Goal: Check status: Check status

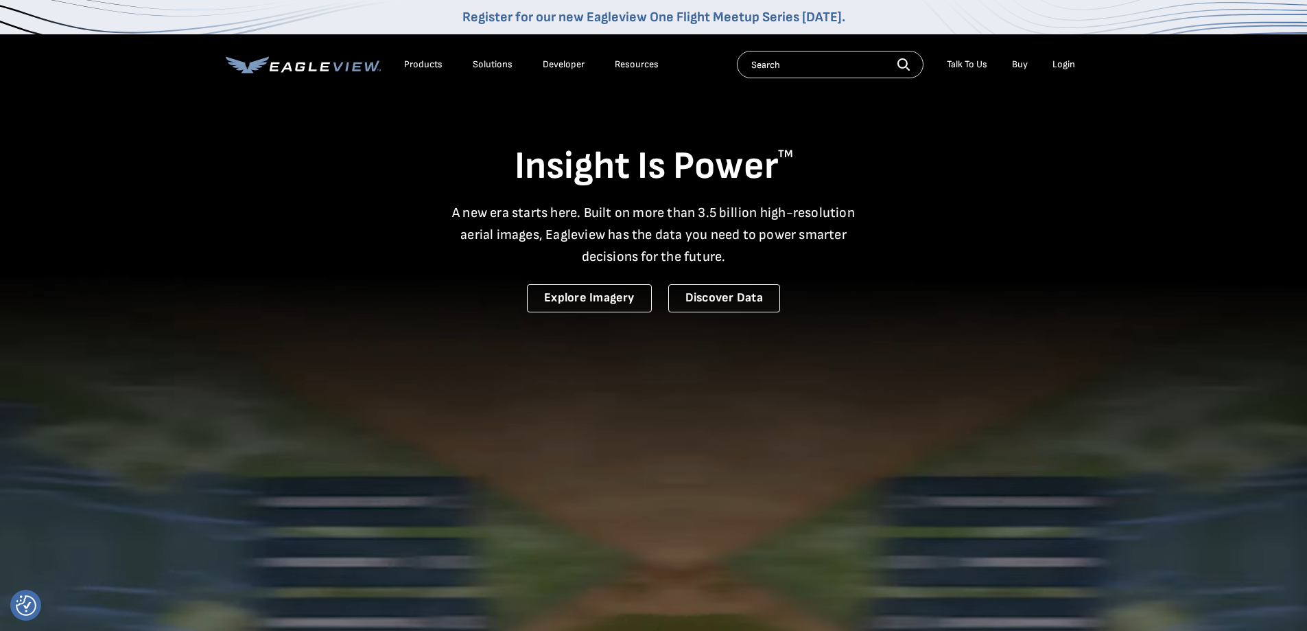
click at [1059, 67] on div "Login" at bounding box center [1064, 64] width 23 height 12
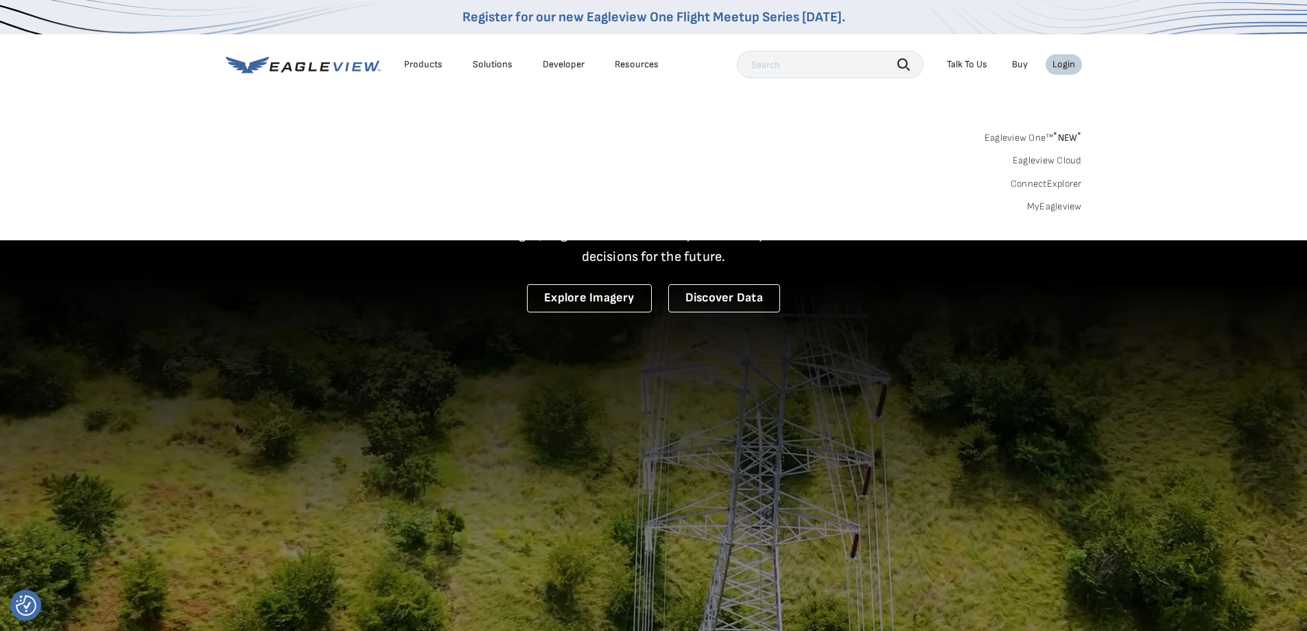
click at [1055, 204] on link "MyEagleview" at bounding box center [1054, 206] width 55 height 12
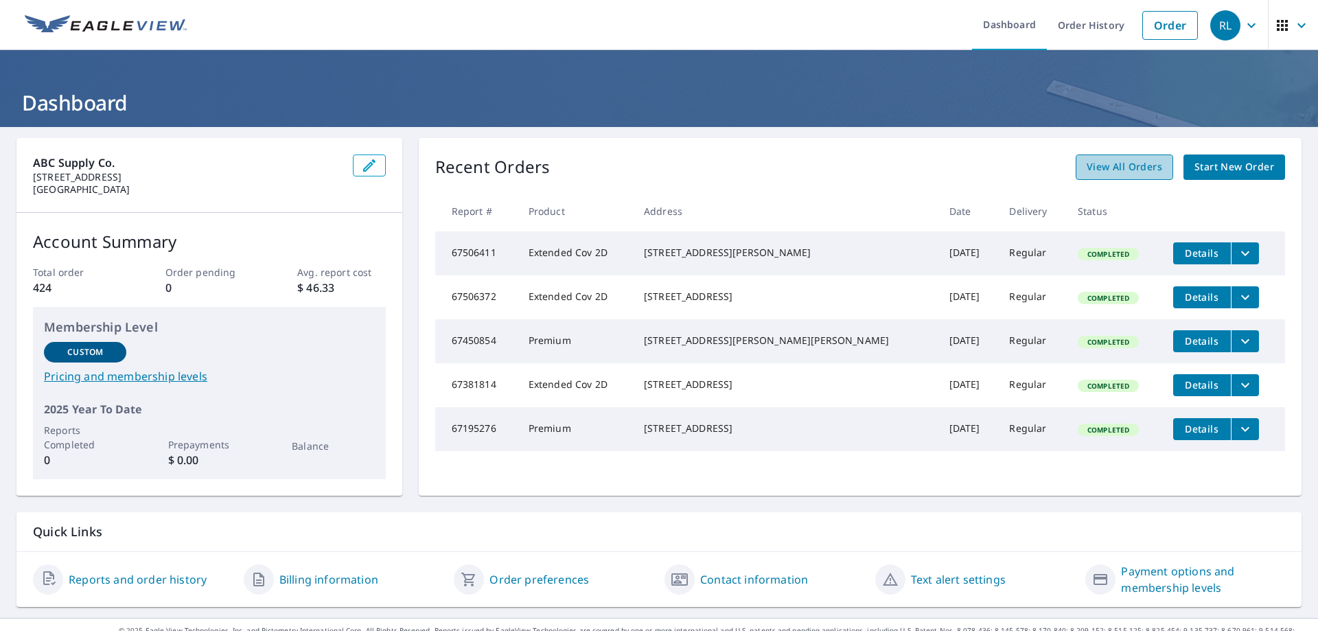
click at [1117, 169] on span "View All Orders" at bounding box center [1123, 167] width 75 height 17
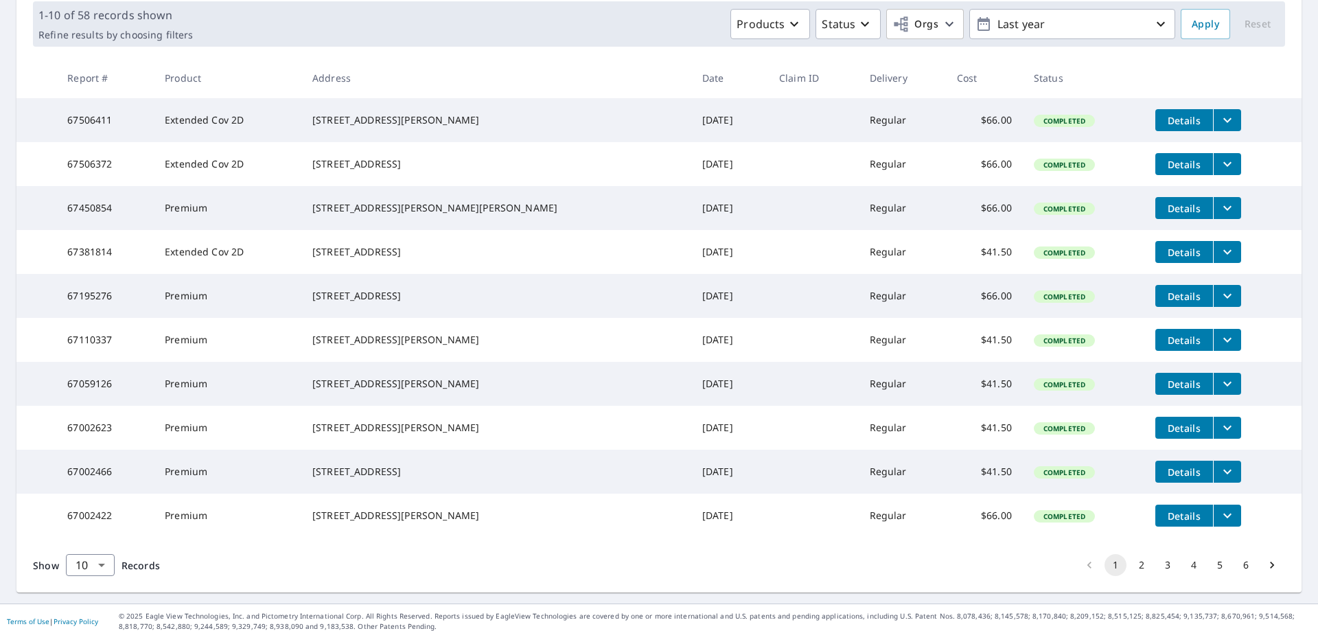
scroll to position [268, 0]
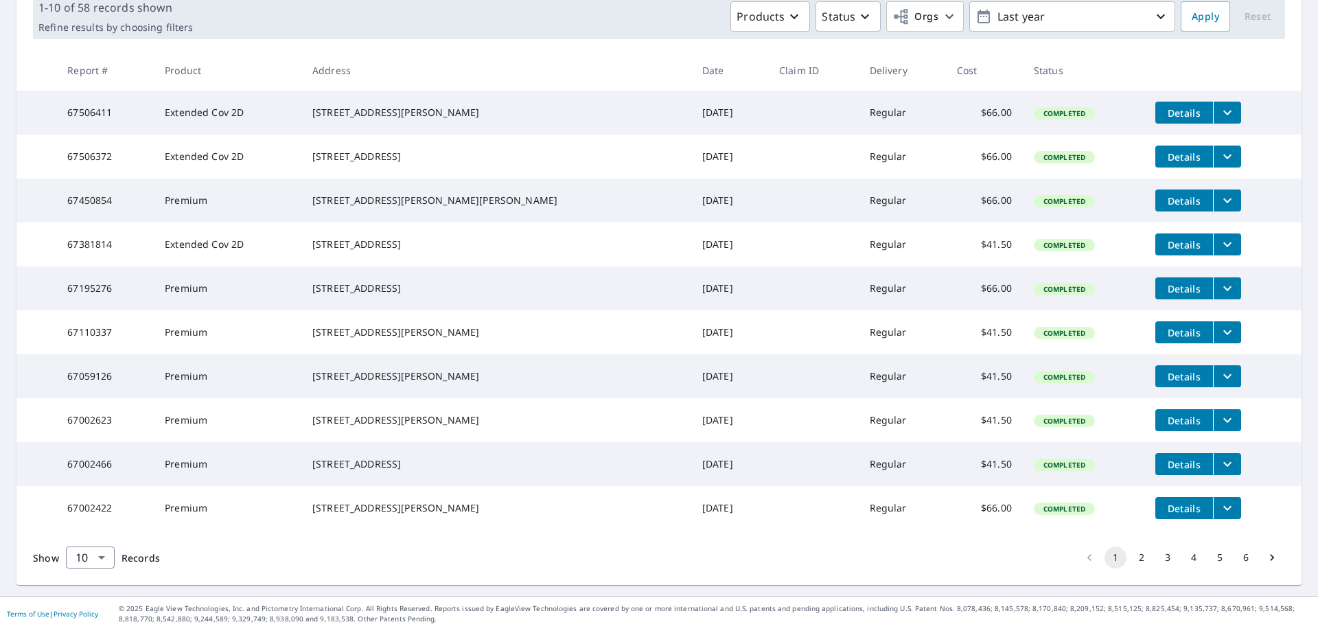
click at [1131, 559] on button "2" at bounding box center [1141, 557] width 22 height 22
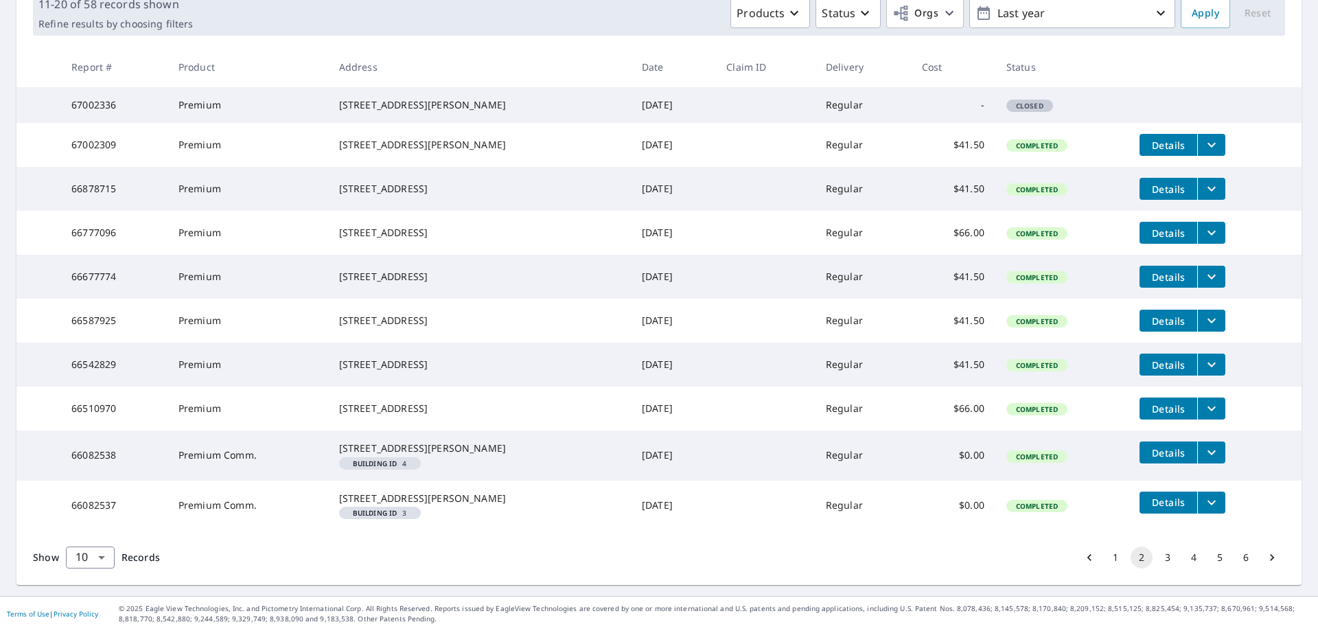
scroll to position [296, 0]
click at [1157, 552] on button "3" at bounding box center [1167, 557] width 22 height 22
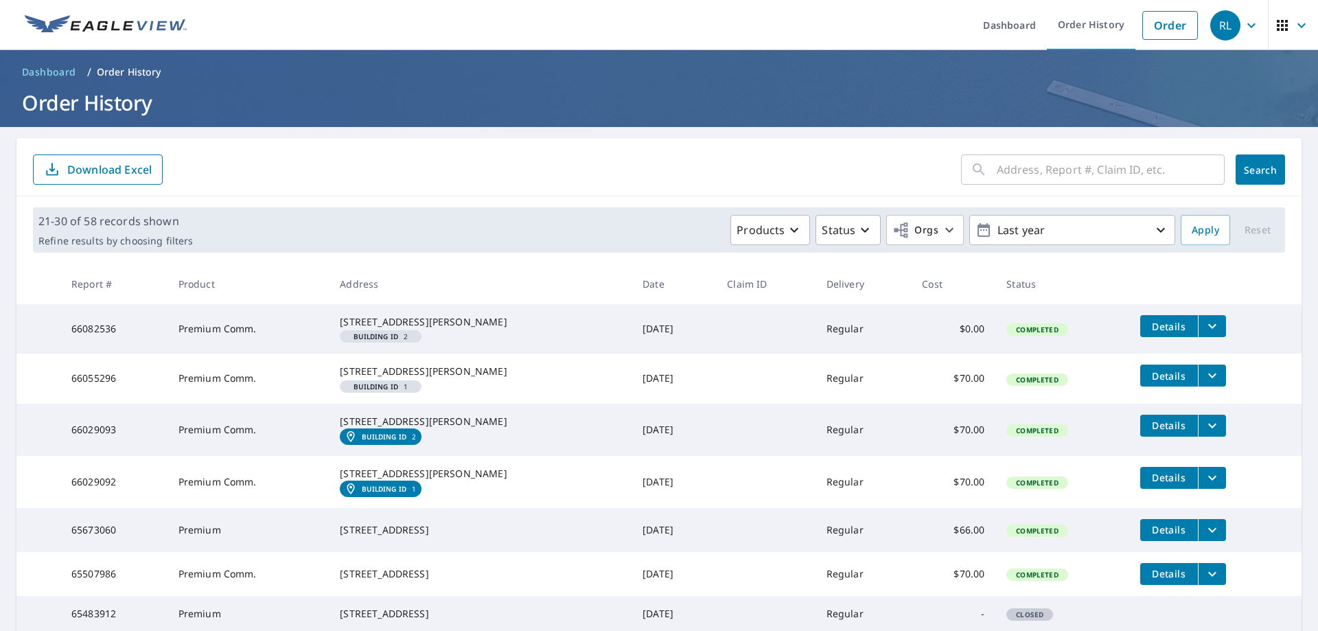
click at [1014, 172] on input "text" at bounding box center [1110, 169] width 228 height 38
type input "718 hurricane hill dr"
click at [1249, 169] on span "Search" at bounding box center [1259, 169] width 27 height 13
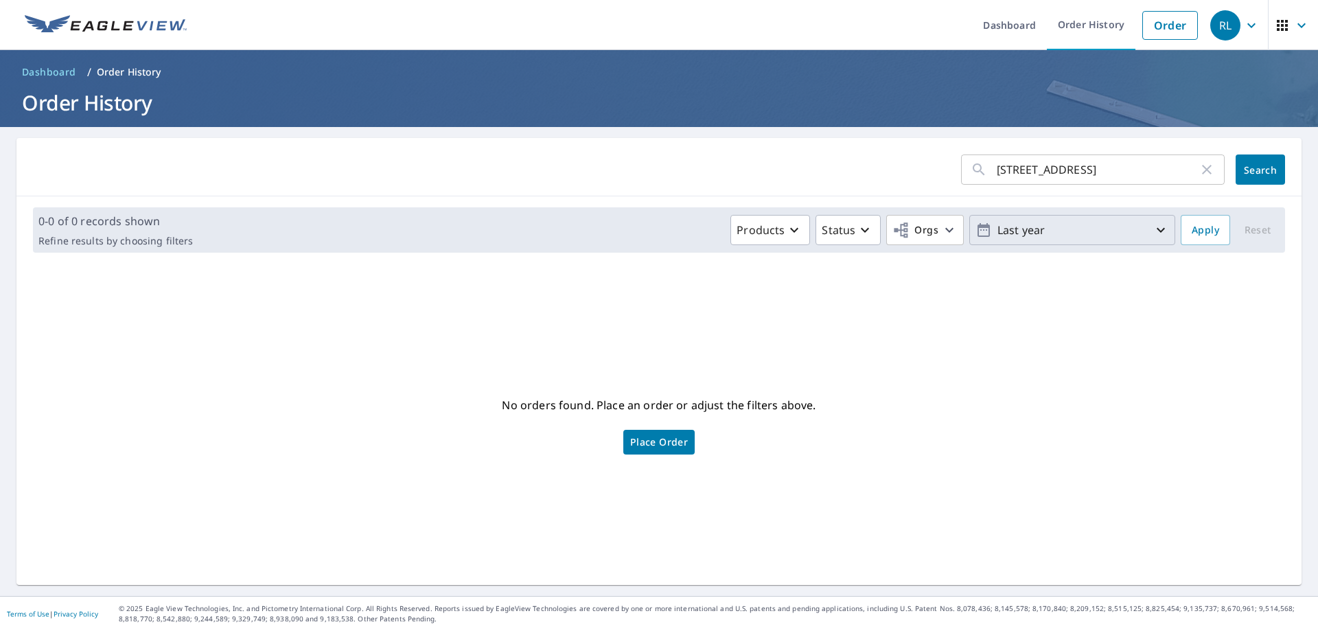
click at [1152, 229] on icon "button" at bounding box center [1160, 230] width 16 height 16
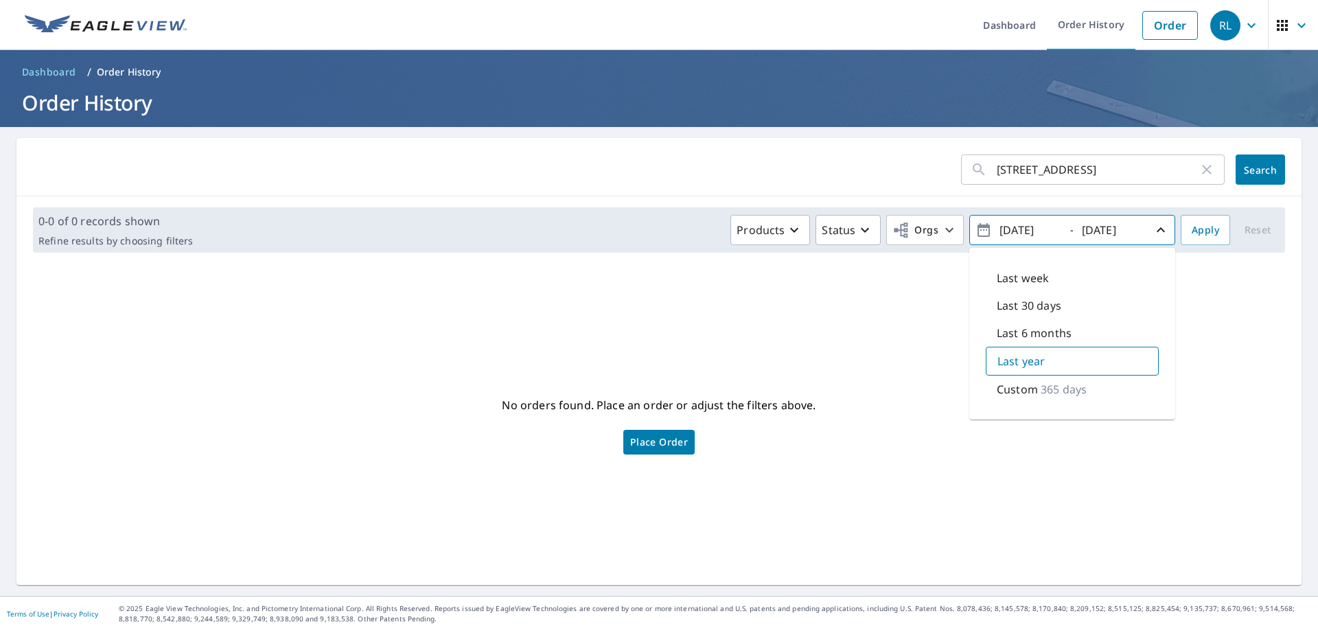
click at [1050, 391] on p "365 days" at bounding box center [1063, 389] width 46 height 16
click at [1246, 173] on span "Search" at bounding box center [1259, 169] width 27 height 13
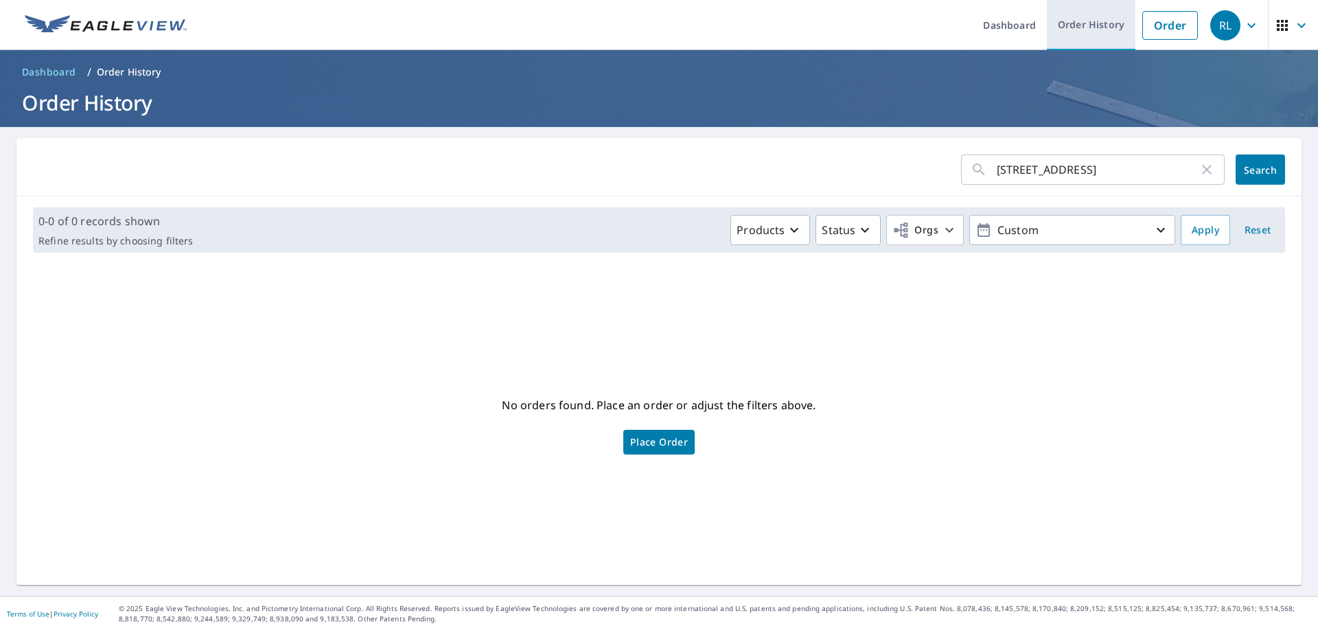
click at [1073, 27] on link "Order History" at bounding box center [1091, 25] width 89 height 50
click at [1077, 18] on link "Order History" at bounding box center [1091, 25] width 89 height 50
click at [1152, 232] on icon "button" at bounding box center [1160, 230] width 16 height 16
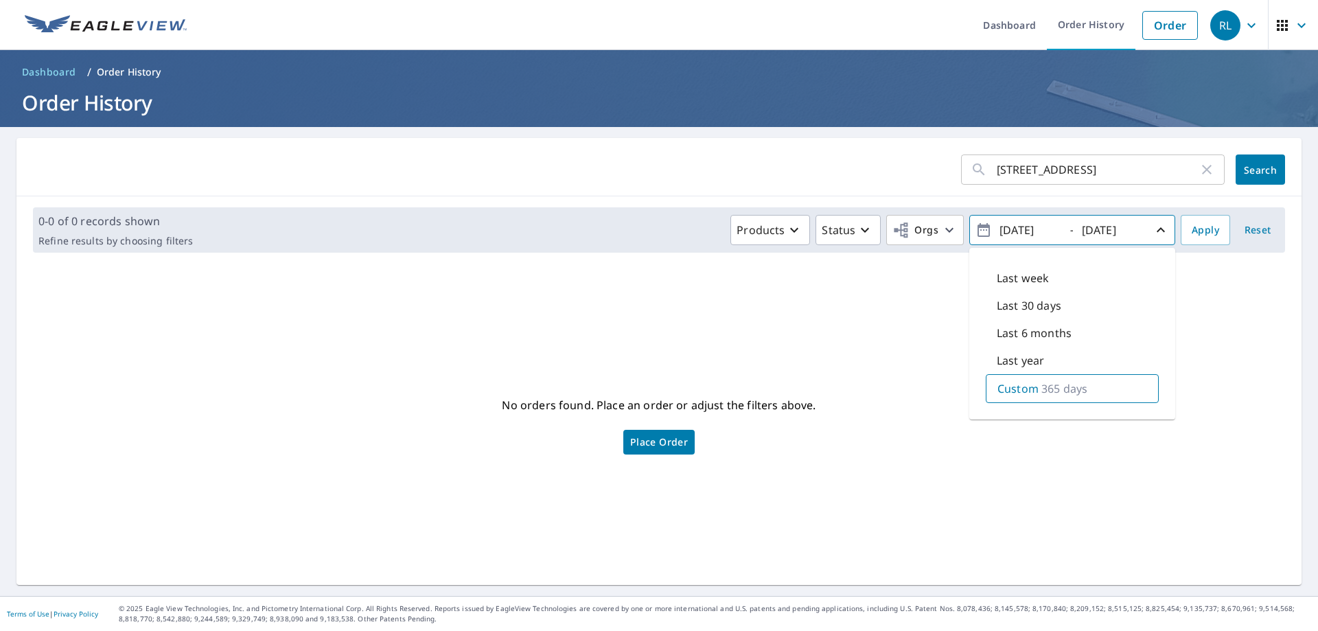
click at [1027, 362] on p "Last year" at bounding box center [1019, 360] width 47 height 16
click at [1193, 225] on span "Apply" at bounding box center [1204, 230] width 27 height 17
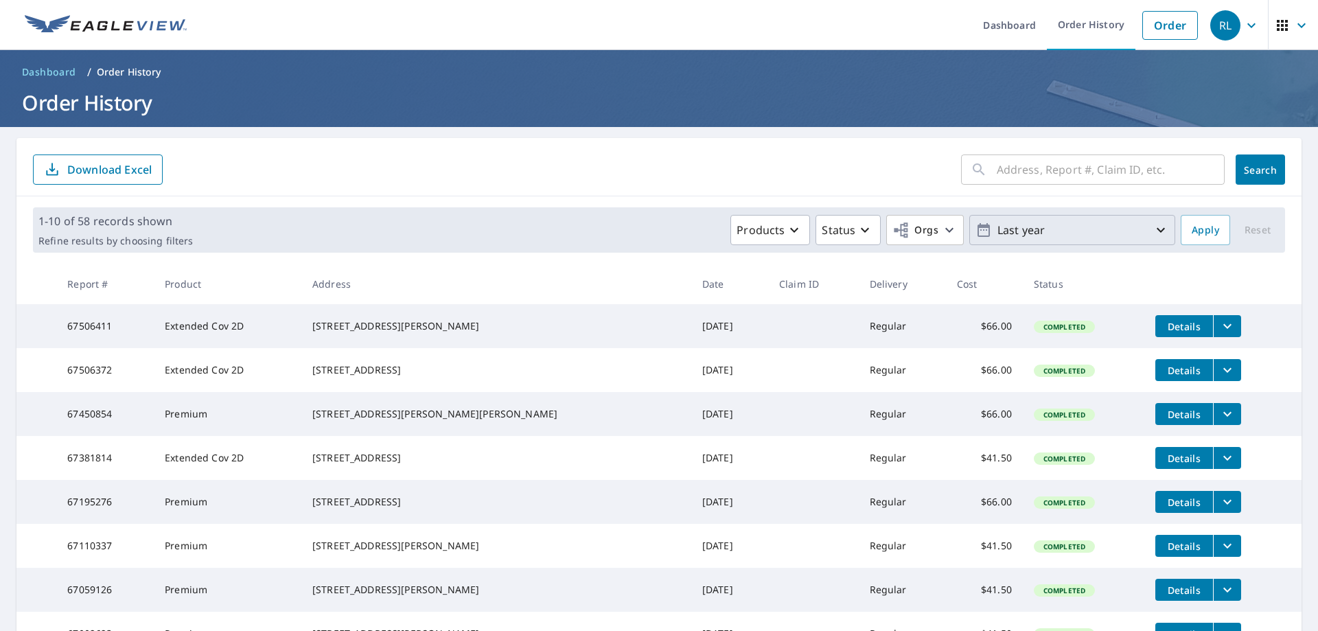
click at [1154, 231] on icon "button" at bounding box center [1160, 230] width 16 height 16
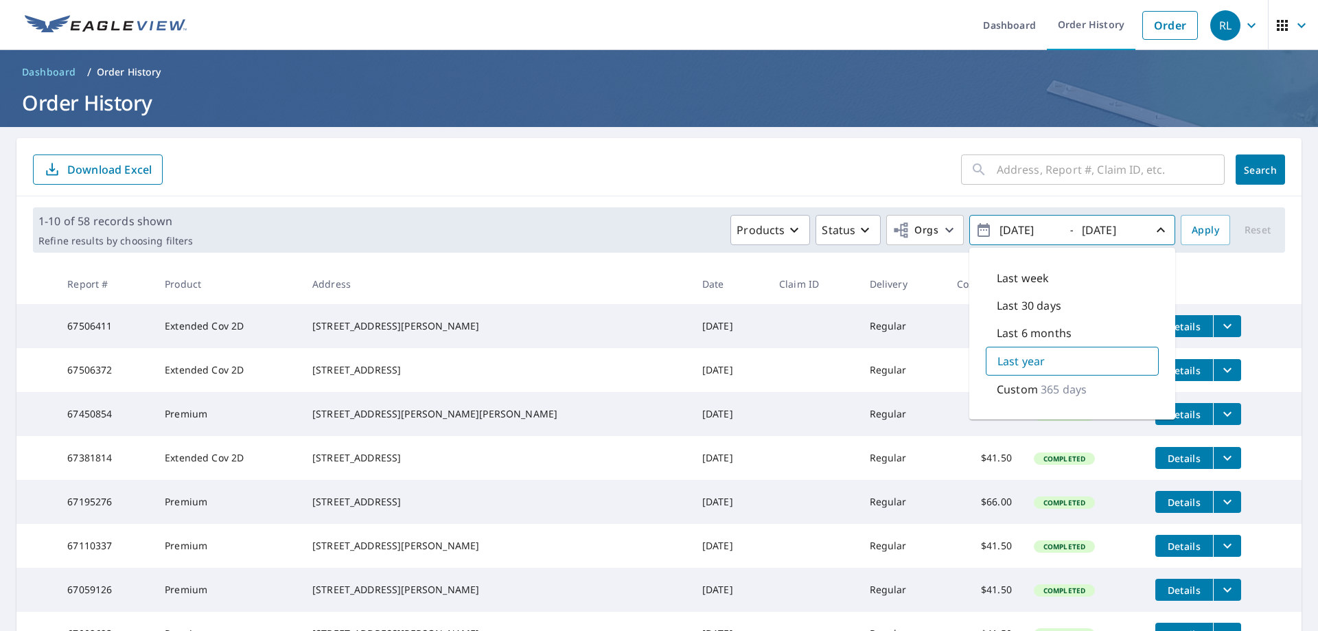
click at [1291, 369] on main "​ Search Download Excel 1-10 of 58 records shown Refine results by choosing fil…" at bounding box center [659, 468] width 1318 height 682
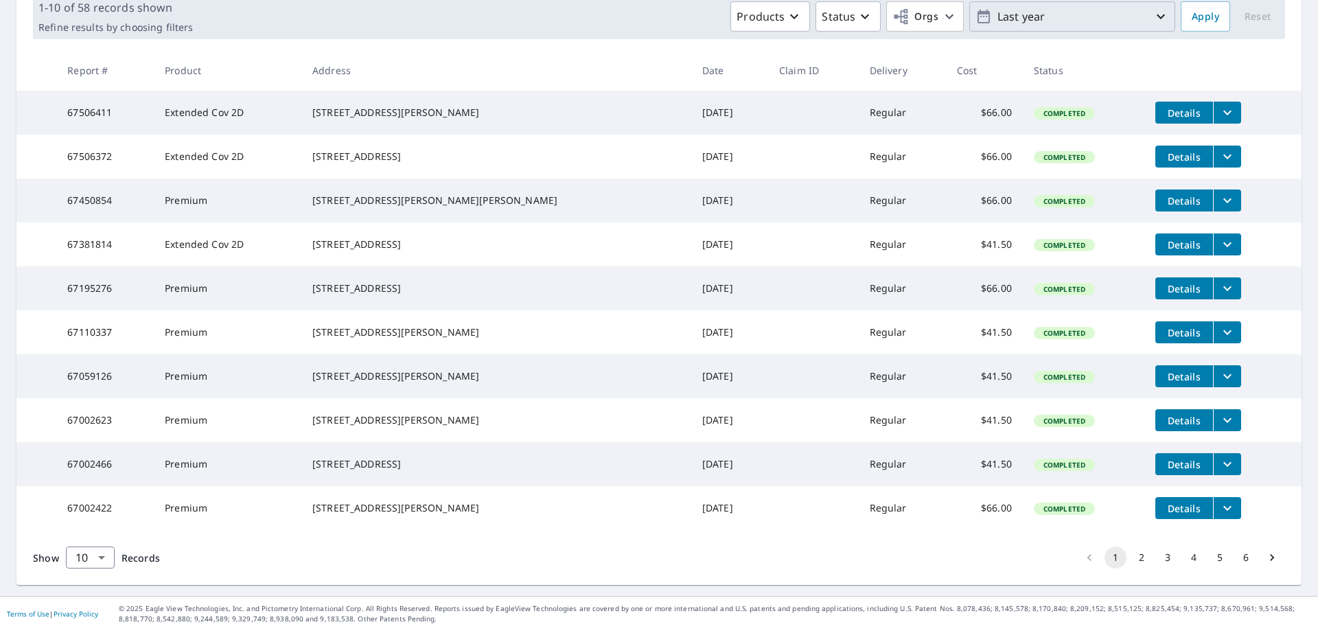
scroll to position [268, 0]
click at [1265, 558] on icon "Go to next page" at bounding box center [1272, 557] width 14 height 14
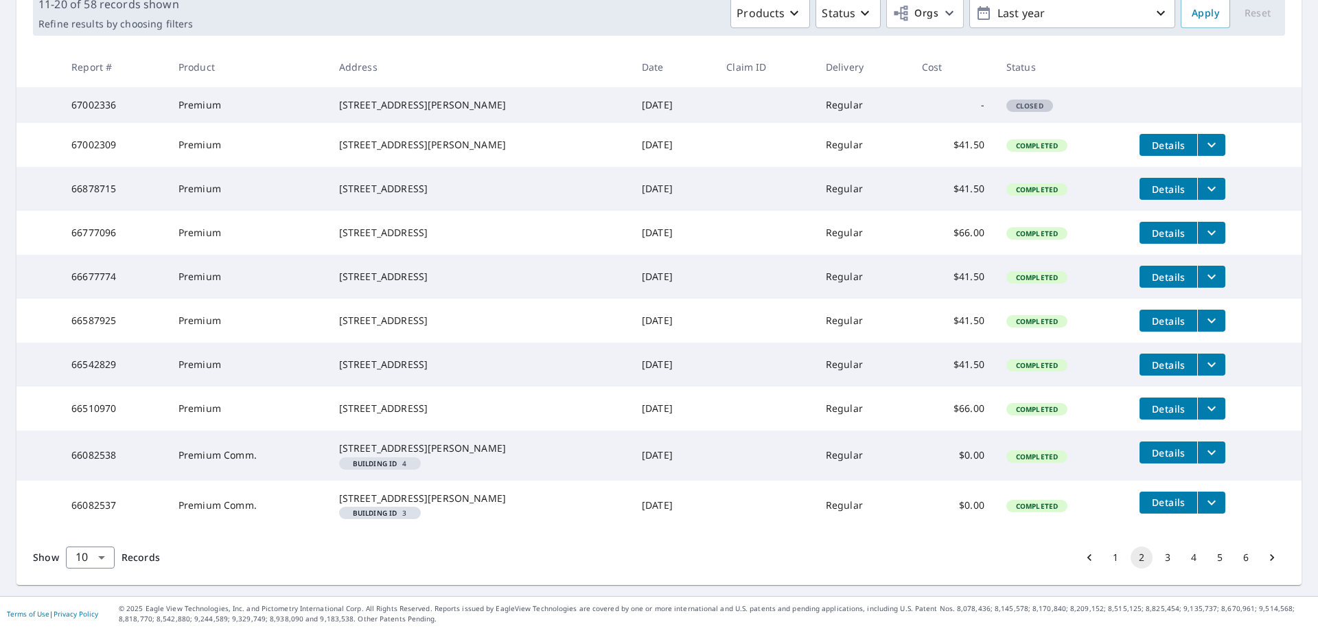
scroll to position [296, 0]
click at [1237, 557] on button "6" at bounding box center [1246, 557] width 22 height 22
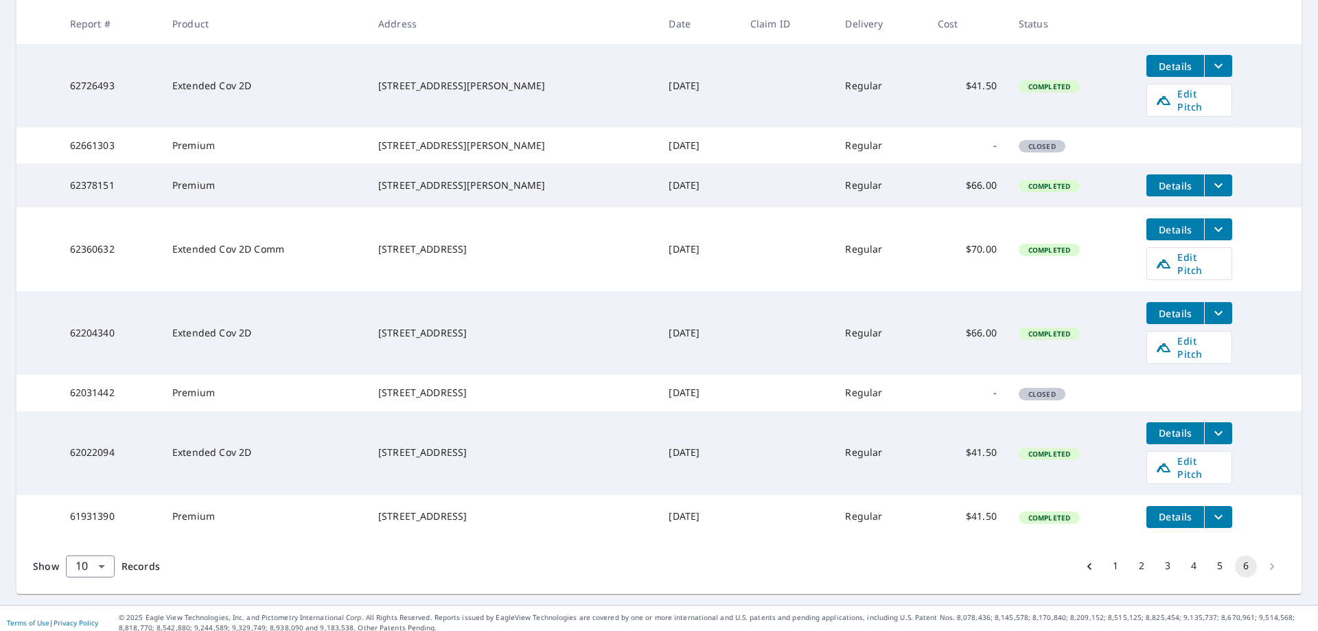
scroll to position [268, 0]
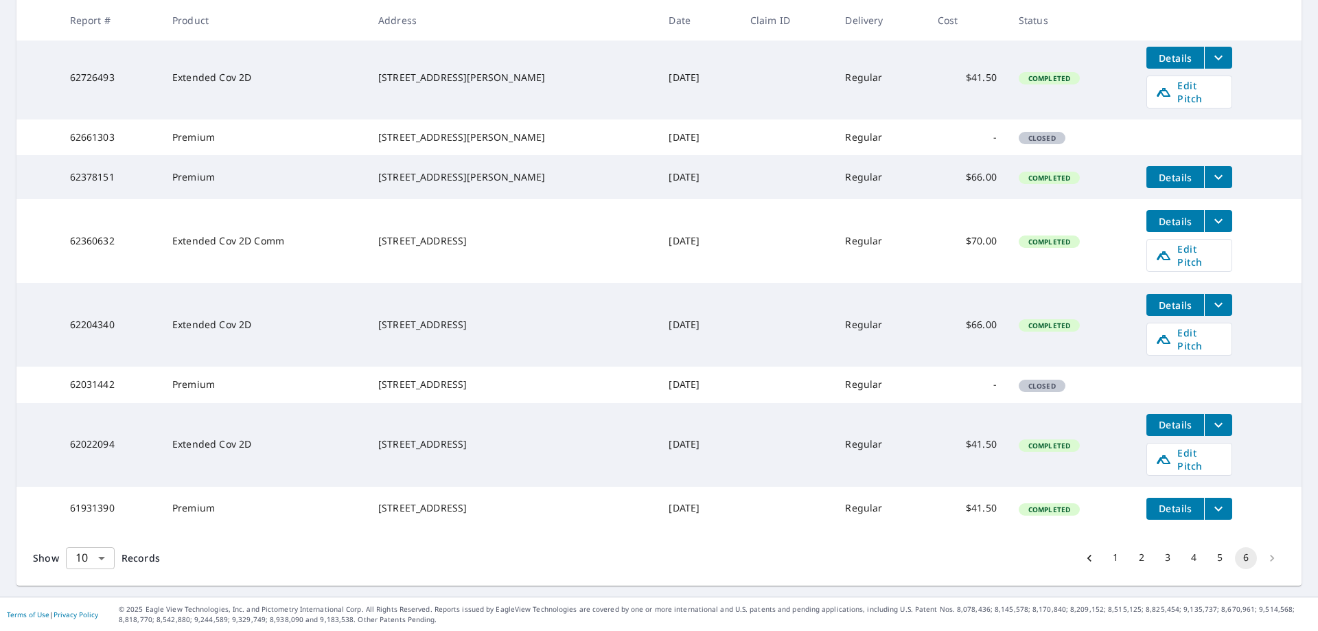
click at [103, 557] on body "RL RL Dashboard Order History Order RL Dashboard / Order History Order History …" at bounding box center [659, 315] width 1318 height 631
click at [98, 601] on li "100" at bounding box center [89, 601] width 49 height 25
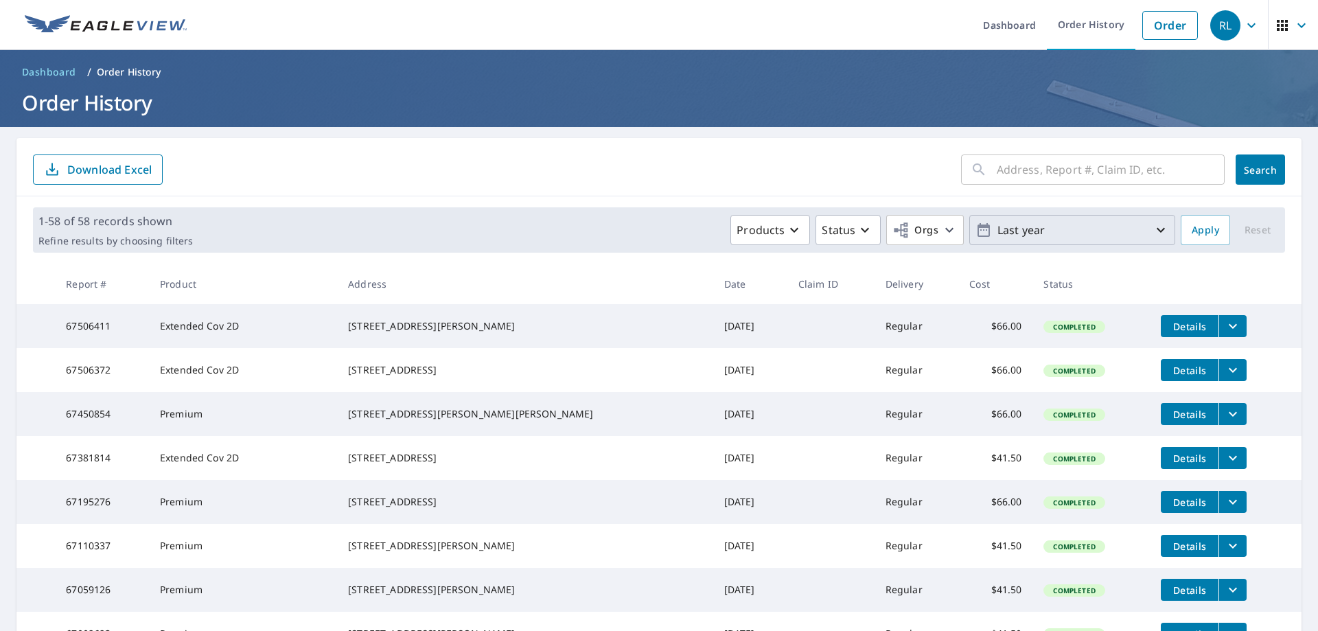
click at [1152, 225] on icon "button" at bounding box center [1160, 230] width 16 height 16
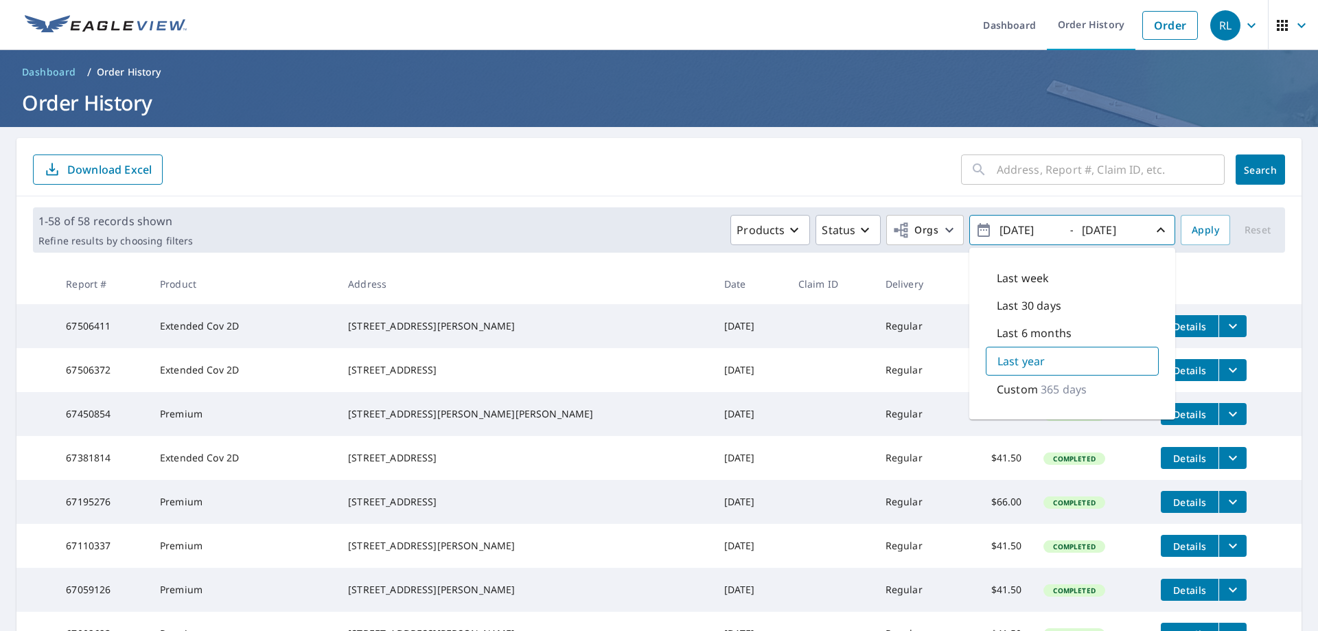
click at [710, 148] on div "​ Search Download Excel" at bounding box center [658, 167] width 1285 height 58
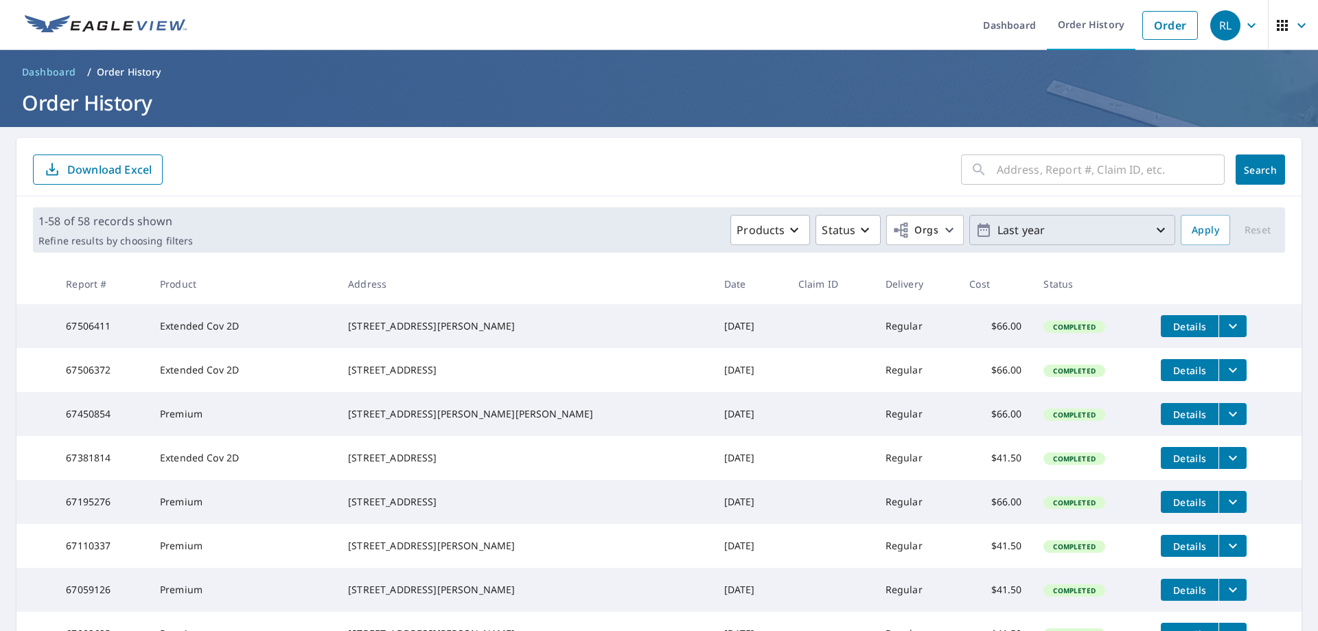
click at [1016, 176] on input "text" at bounding box center [1110, 169] width 228 height 38
type input "718 hurricane hill dr"
click at [1256, 174] on span "Search" at bounding box center [1259, 169] width 27 height 13
